Goal: Task Accomplishment & Management: Manage account settings

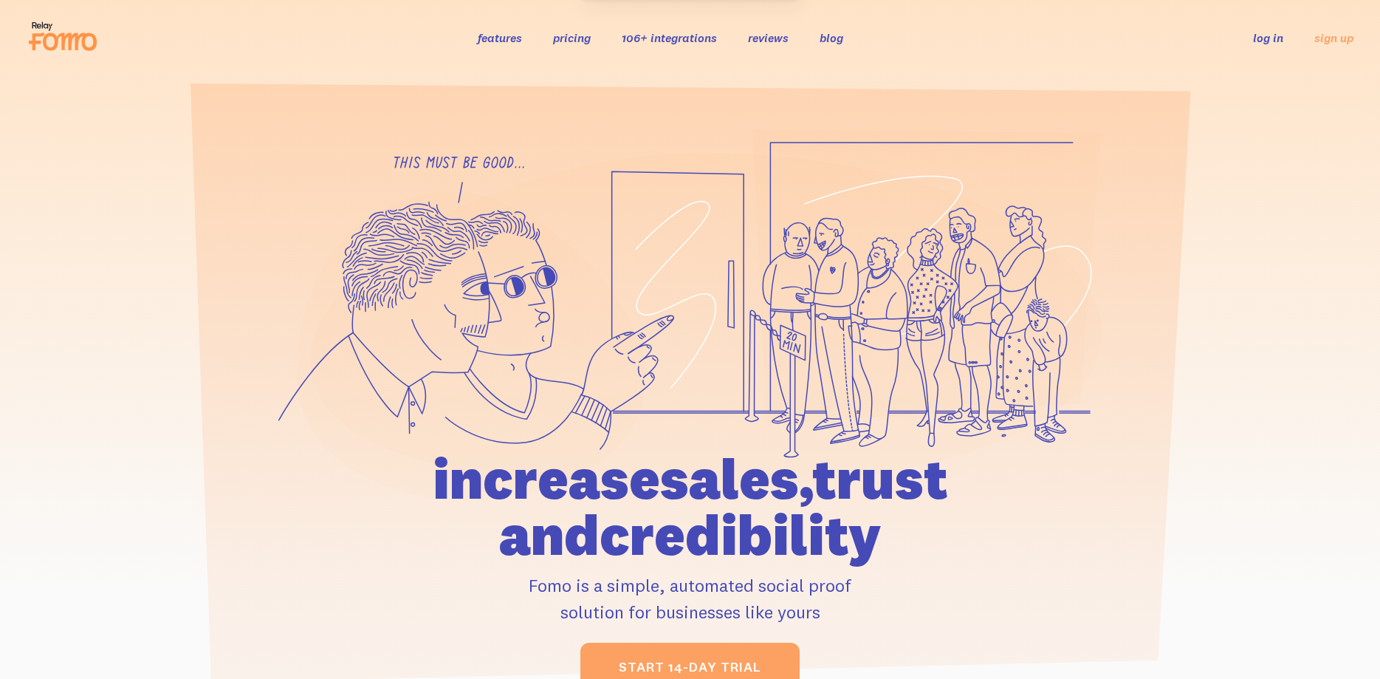
click at [1274, 36] on link "log in" at bounding box center [1268, 37] width 30 height 15
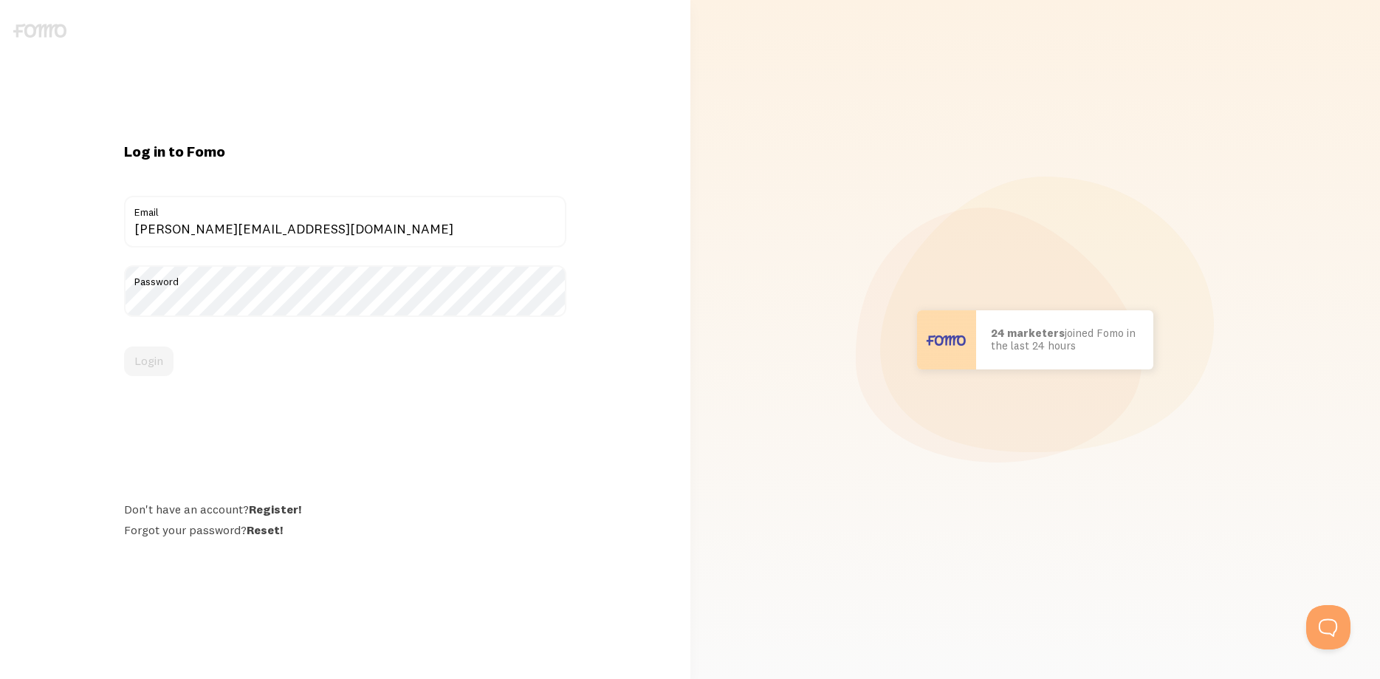
click at [152, 362] on div "Login" at bounding box center [345, 361] width 442 height 30
click at [144, 368] on button "Login" at bounding box center [148, 361] width 49 height 30
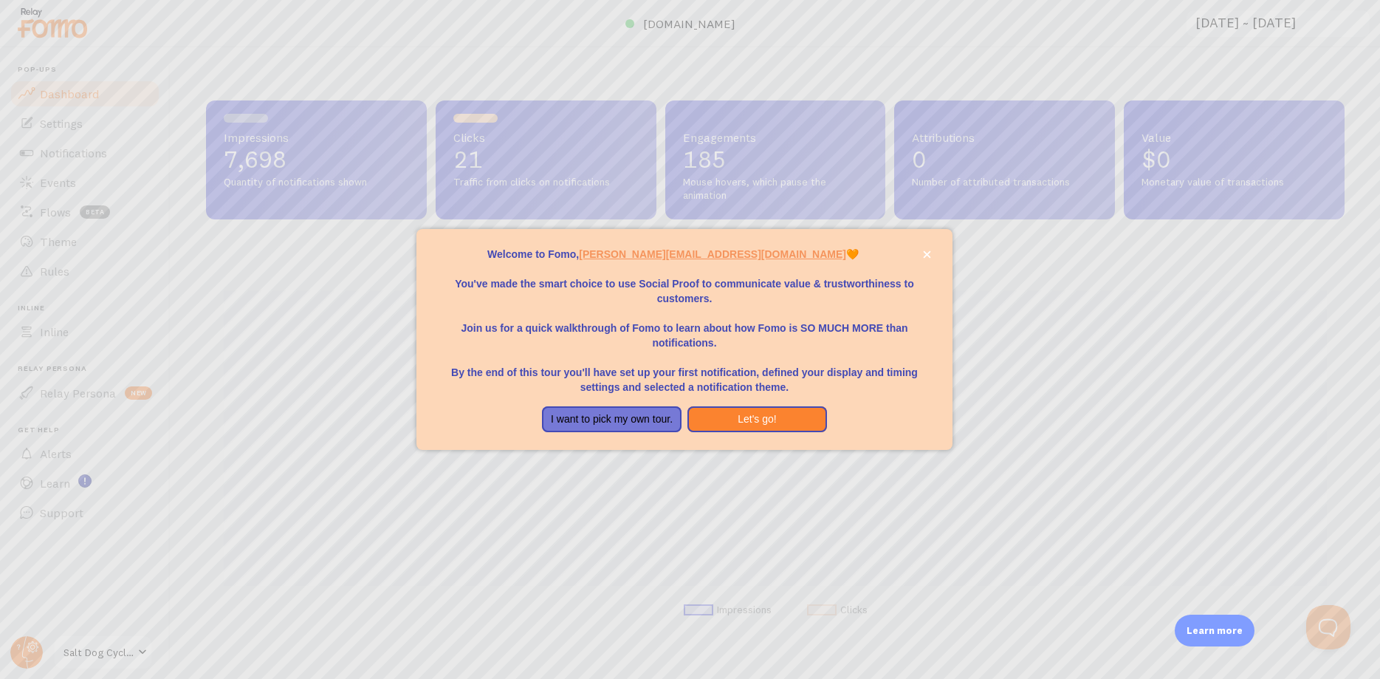
click at [118, 652] on div at bounding box center [690, 339] width 1380 height 679
click at [591, 417] on button "I want to pick my own tour." at bounding box center [612, 419] width 140 height 27
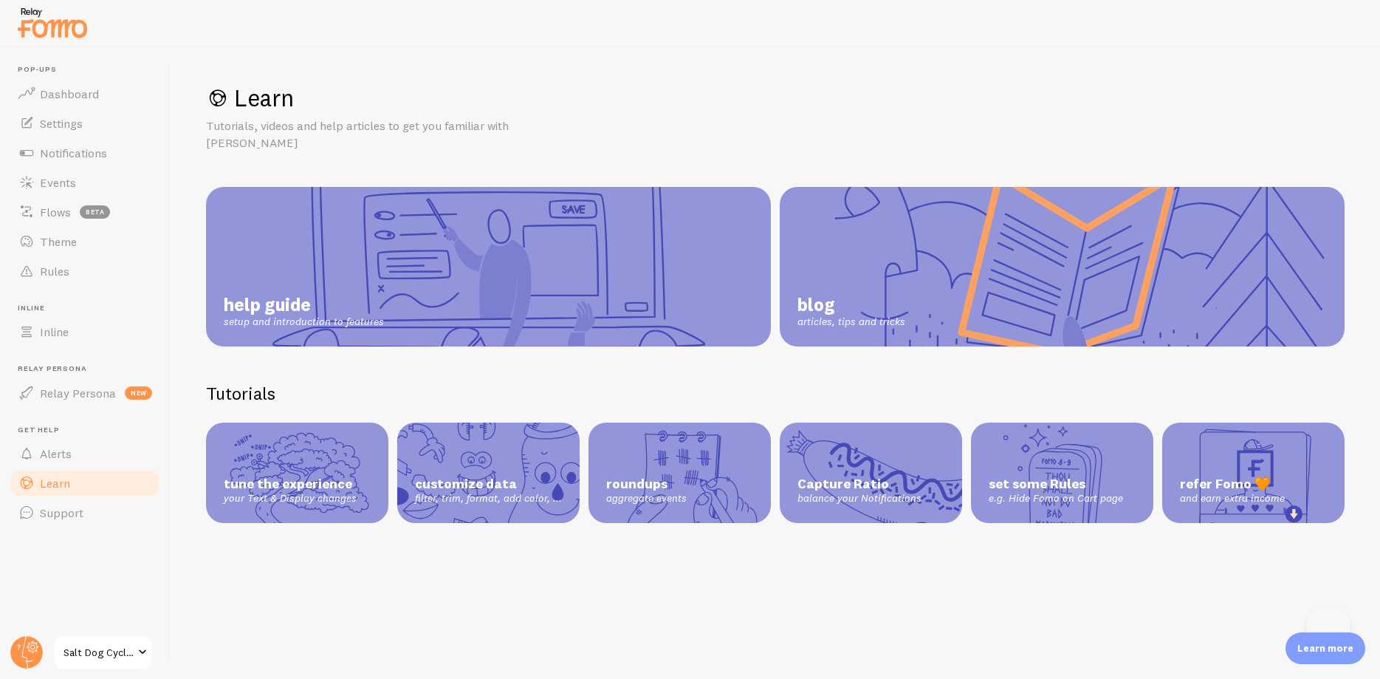
click at [100, 650] on span "Salt Dog Cycling" at bounding box center [98, 652] width 70 height 18
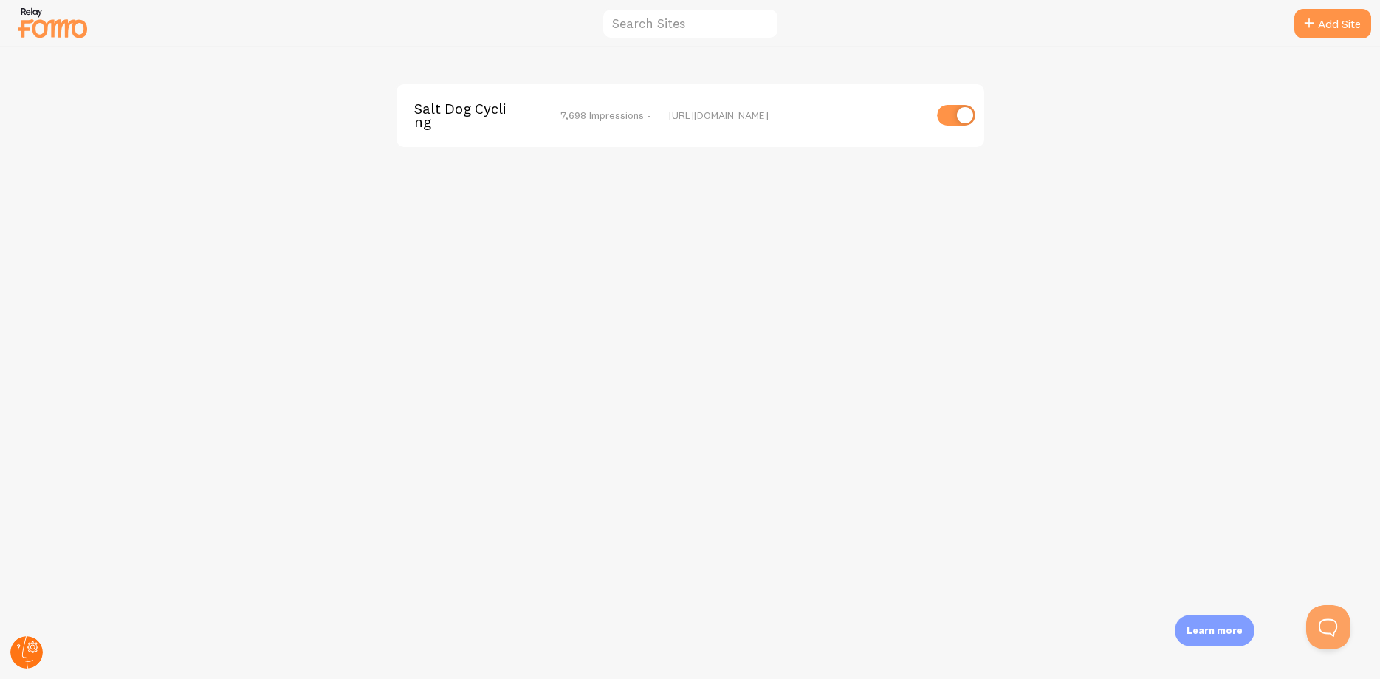
click at [31, 660] on circle at bounding box center [26, 652] width 32 height 32
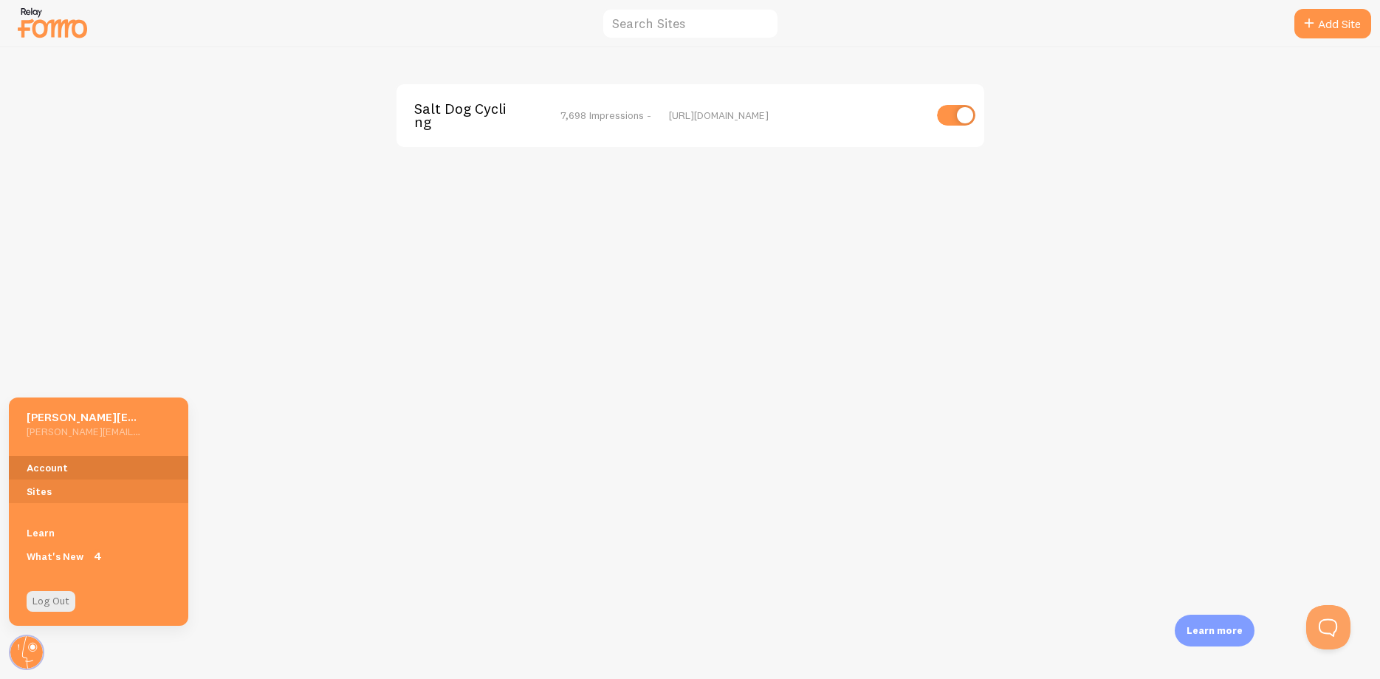
click at [56, 464] on link "Account" at bounding box center [98, 468] width 179 height 24
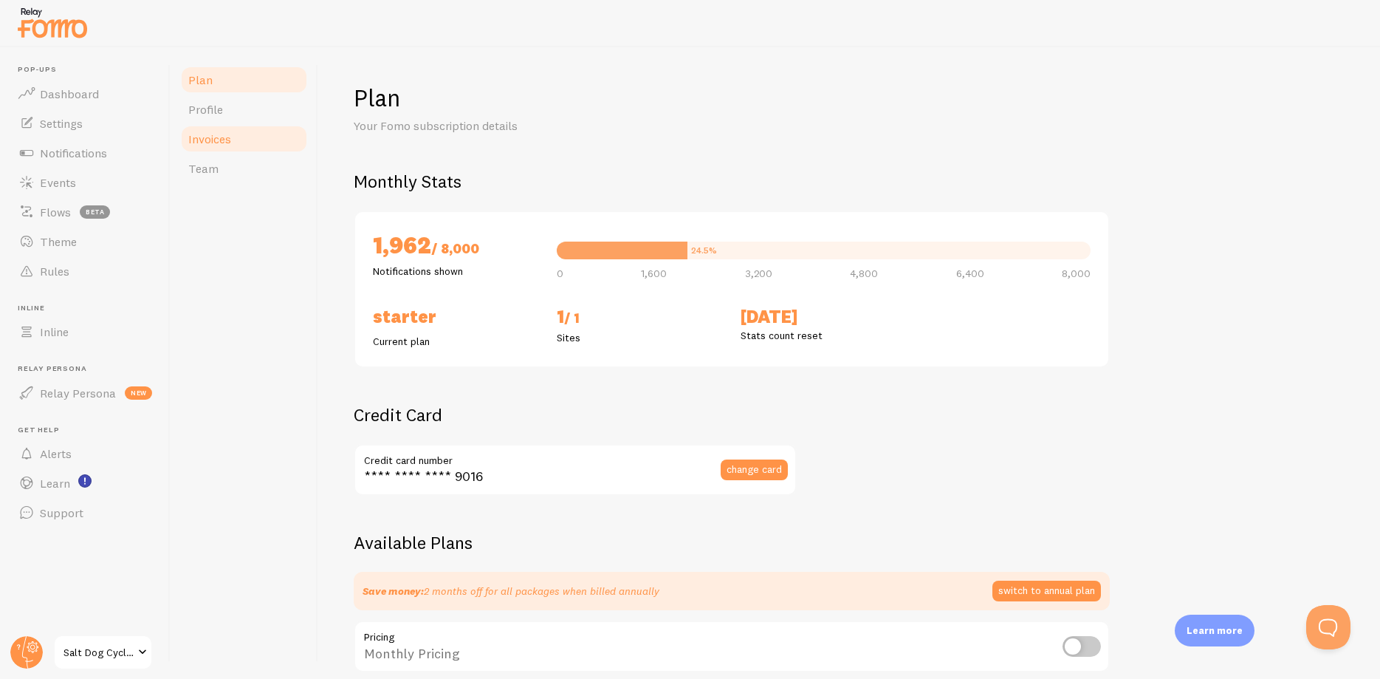
click at [216, 139] on span "Invoices" at bounding box center [209, 138] width 43 height 15
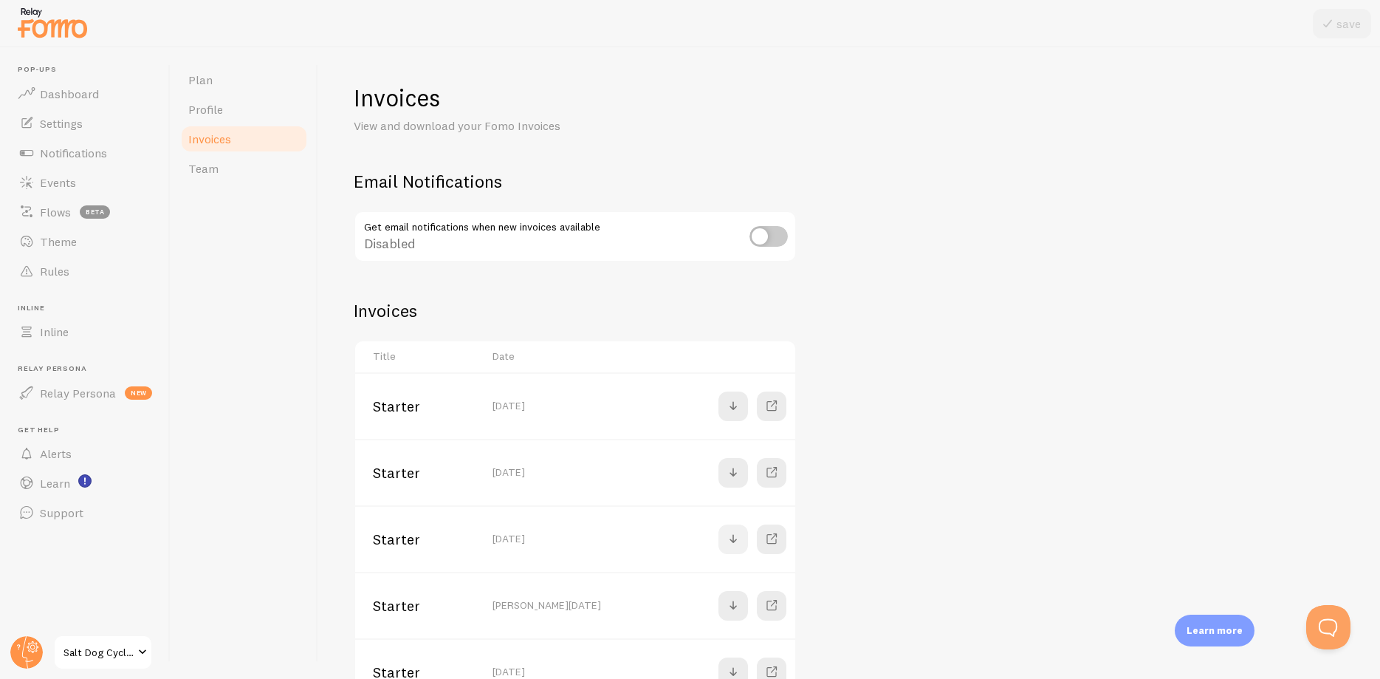
click at [737, 538] on span at bounding box center [733, 539] width 18 height 18
click at [732, 469] on span at bounding box center [733, 473] width 18 height 18
click at [725, 404] on span at bounding box center [733, 406] width 18 height 18
